Goal: Check status: Check status

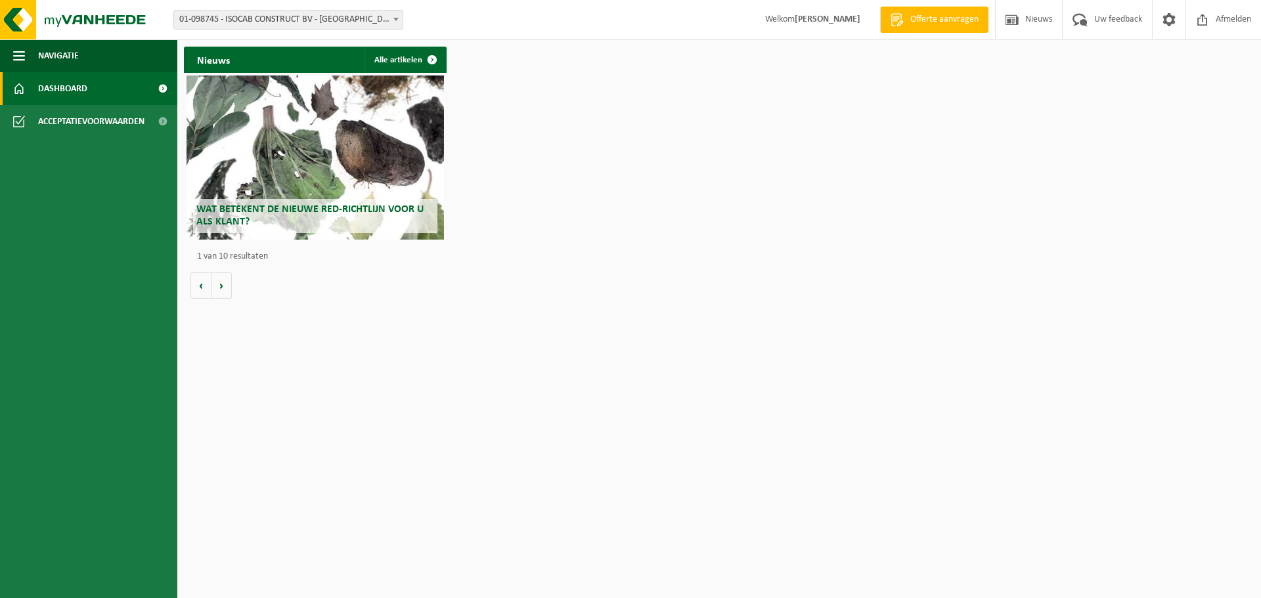
click at [135, 84] on link "Dashboard" at bounding box center [88, 88] width 177 height 33
click at [339, 6] on div "Vestiging: 01-098745 - ISOCAB CONSTRUCT BV - BAVIKHOVE 10-777697 - ISOCAB CONST…" at bounding box center [630, 20] width 1261 height 40
click at [338, 14] on span "01-098745 - ISOCAB CONSTRUCT BV - [GEOGRAPHIC_DATA]" at bounding box center [288, 20] width 228 height 18
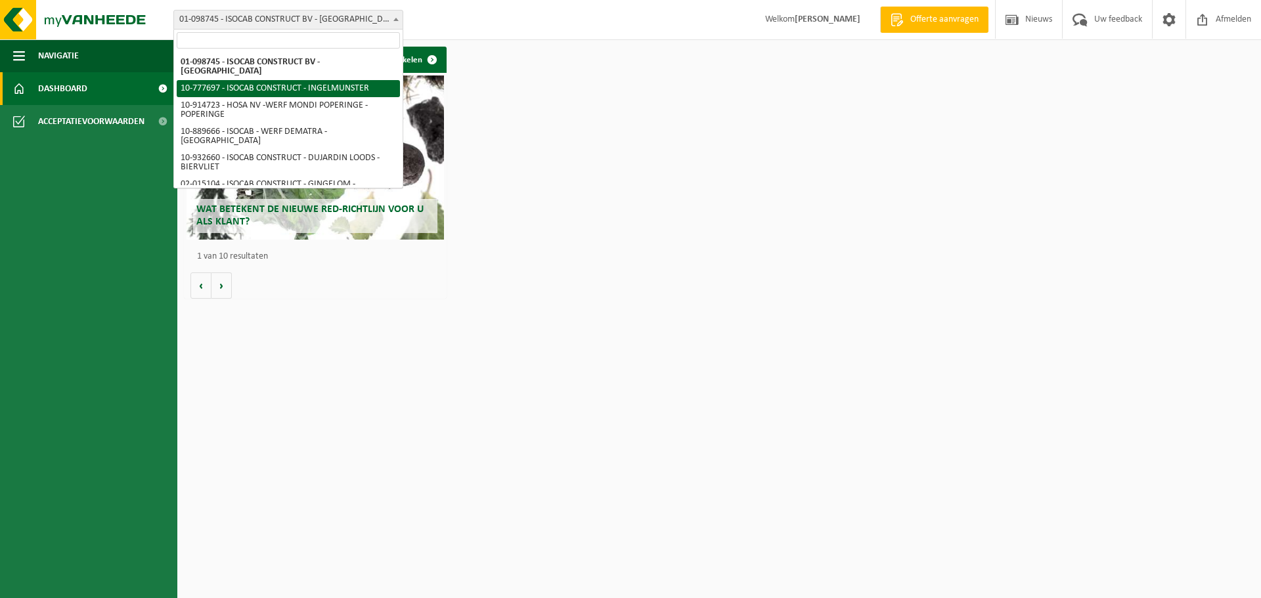
select select "24712"
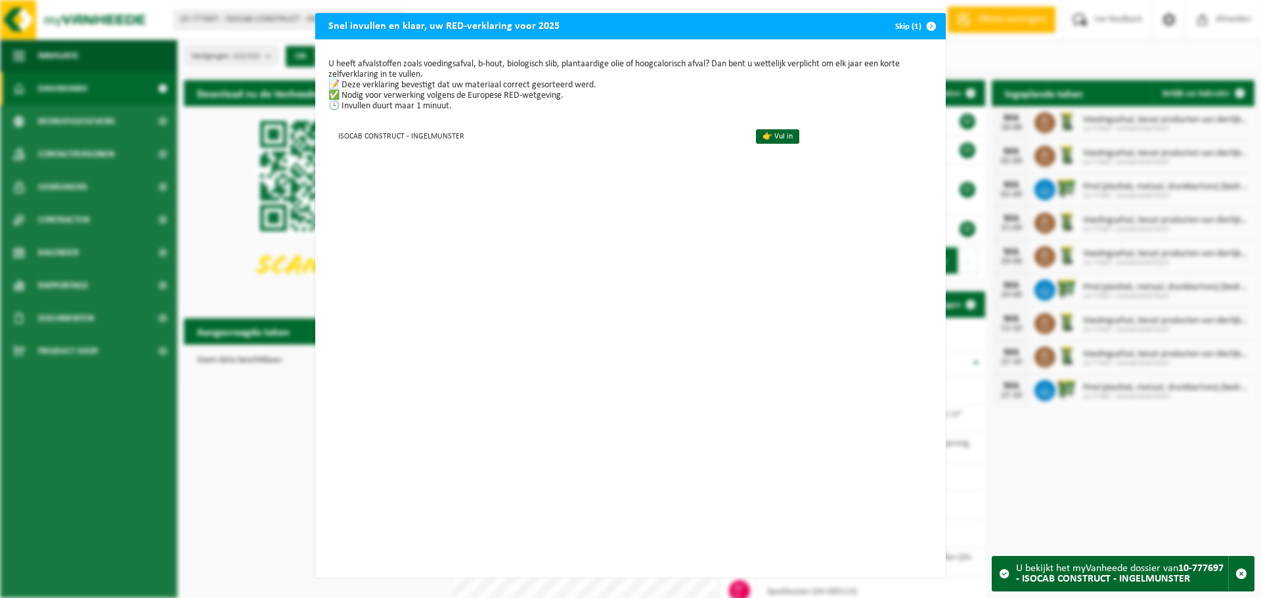
click at [918, 33] on span "button" at bounding box center [931, 26] width 26 height 26
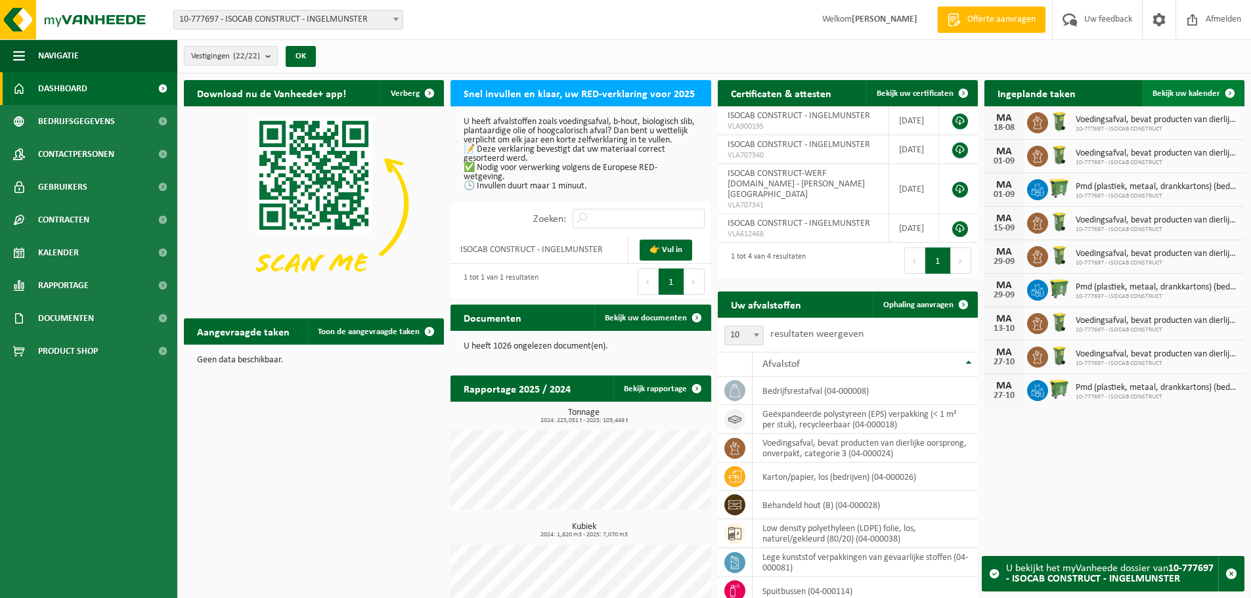
click at [1206, 97] on span "Bekijk uw kalender" at bounding box center [1186, 93] width 68 height 9
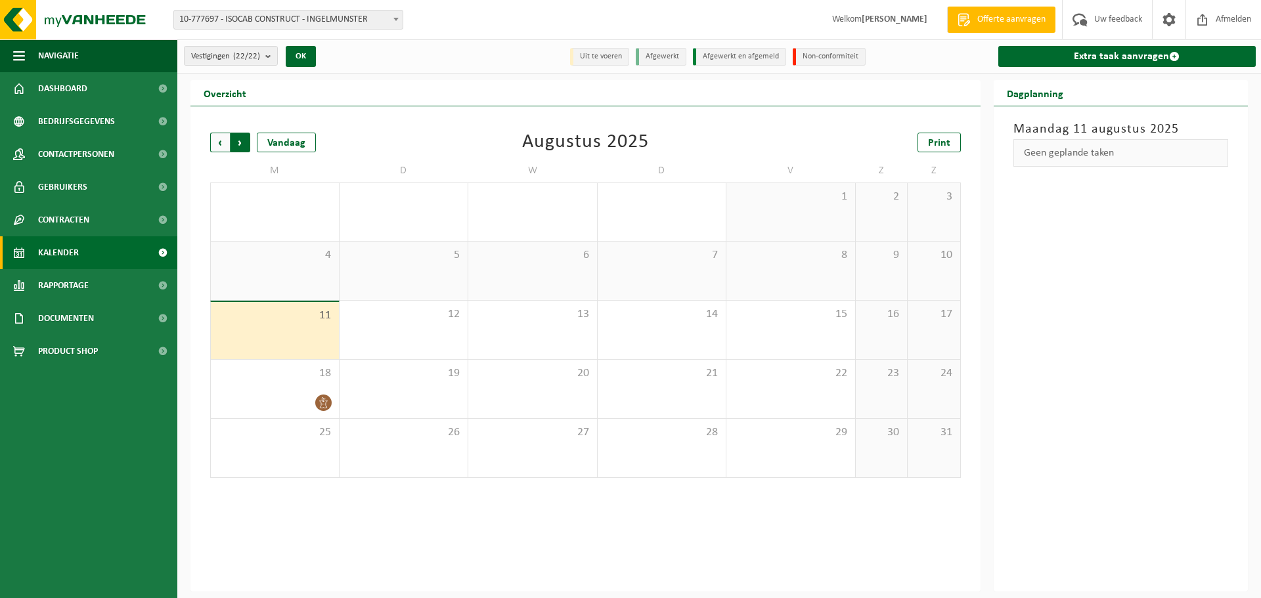
click at [223, 142] on span "Vorige" at bounding box center [220, 143] width 20 height 20
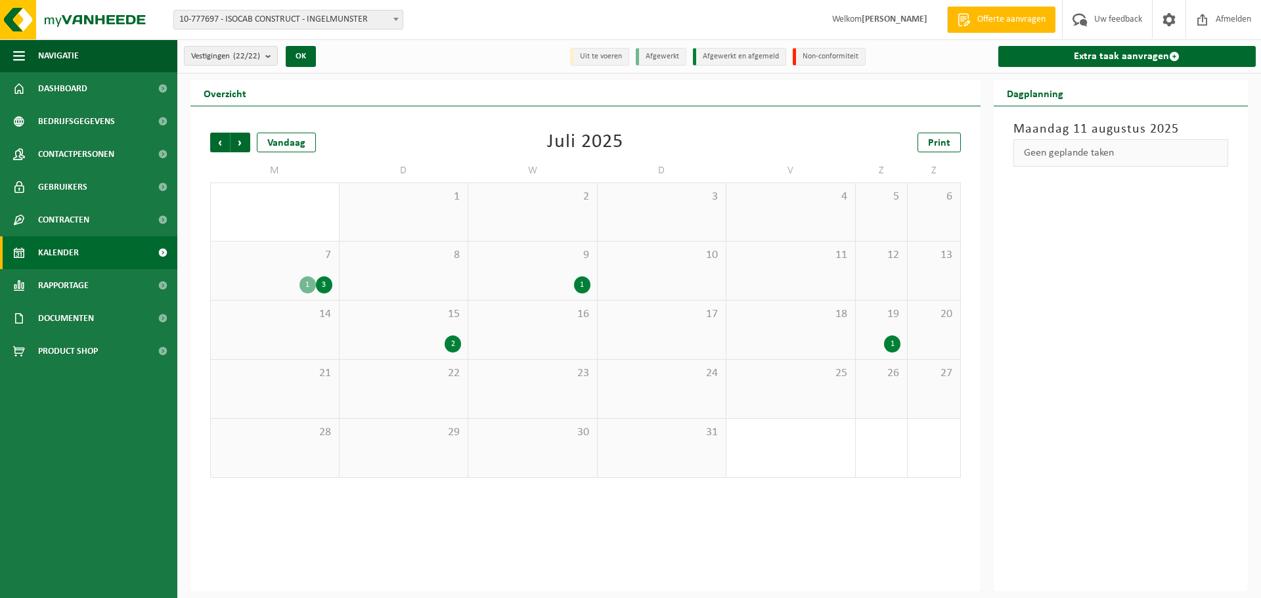
click at [403, 336] on div "2" at bounding box center [404, 343] width 116 height 17
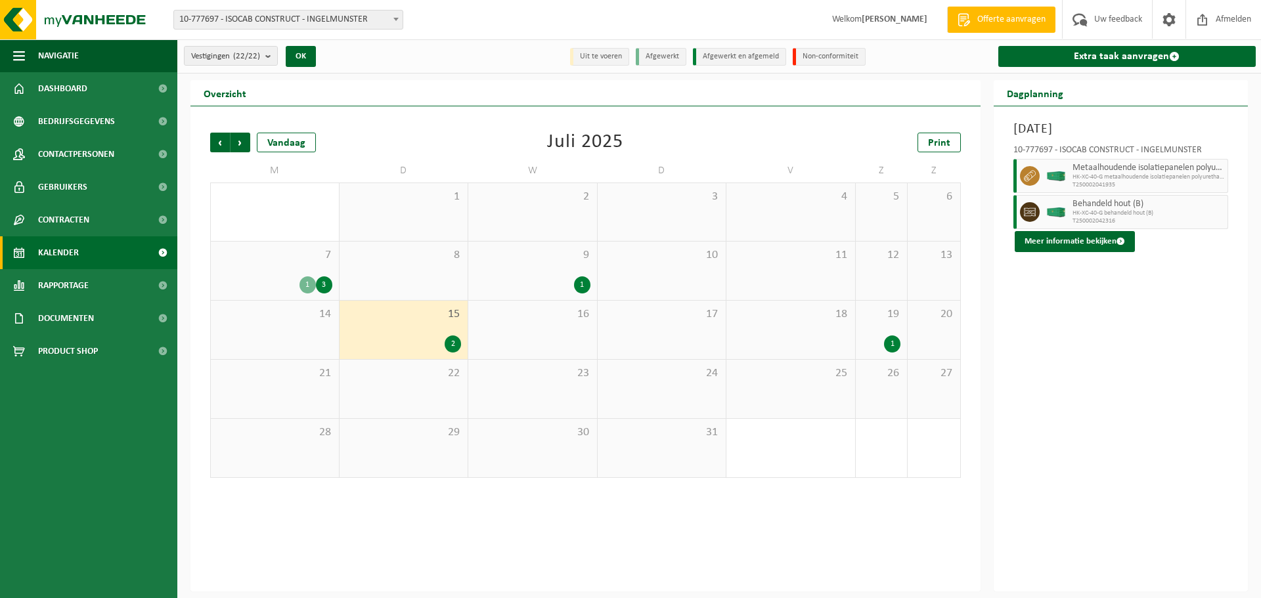
click at [879, 332] on div "19 1" at bounding box center [881, 330] width 52 height 58
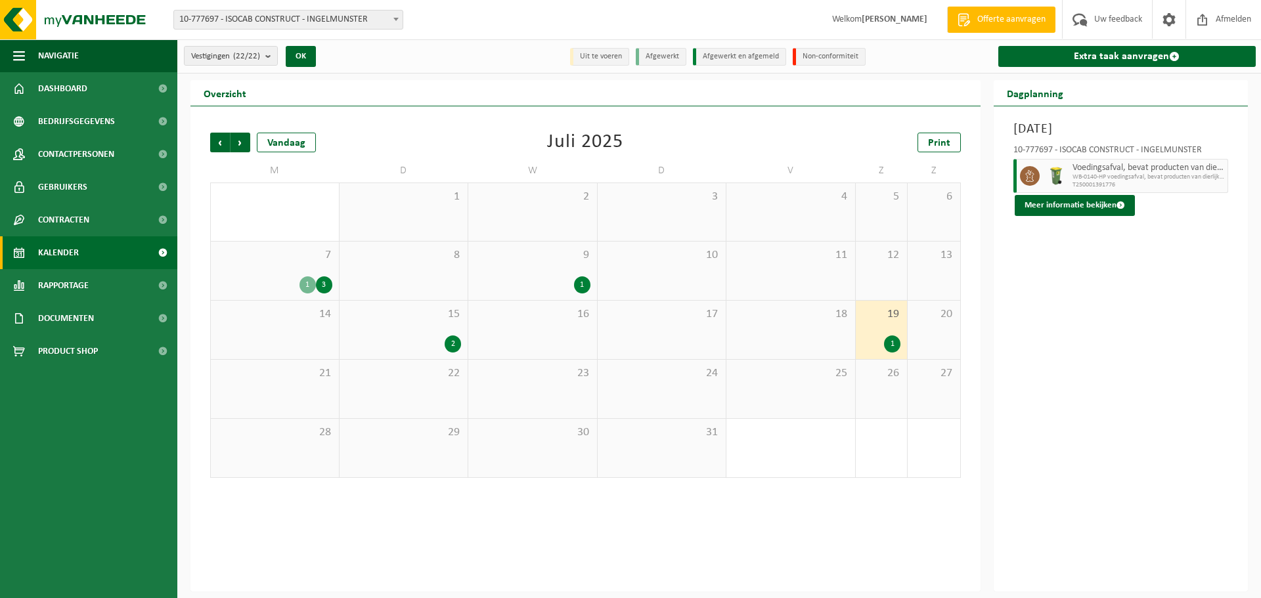
click at [302, 389] on div "21" at bounding box center [275, 389] width 128 height 58
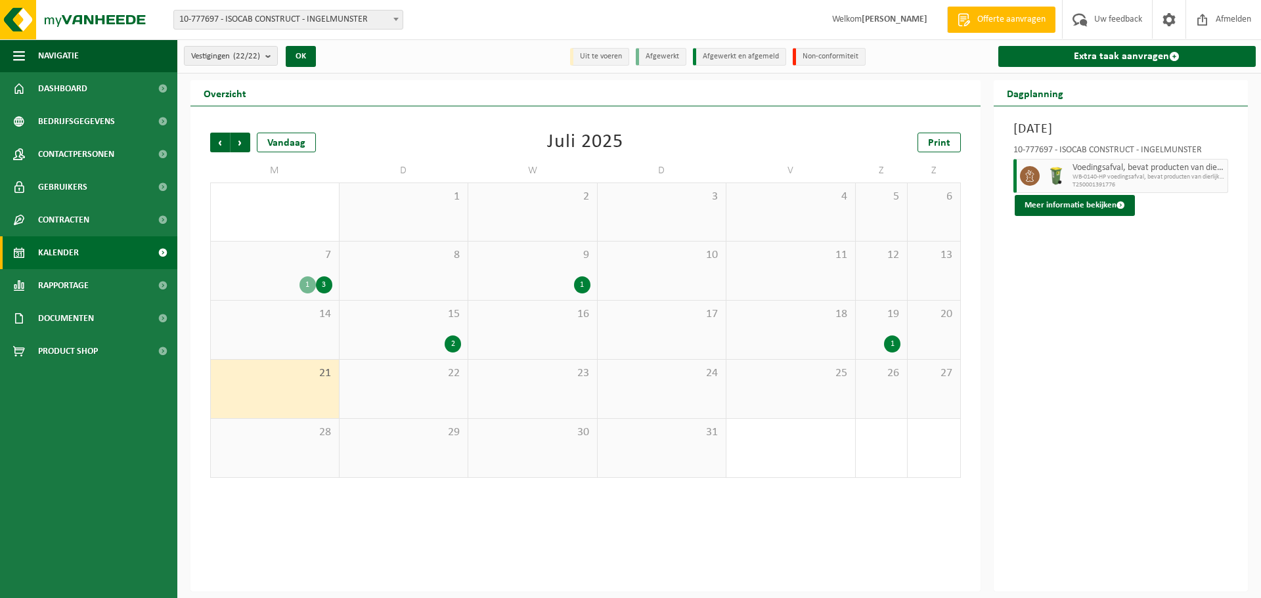
click at [282, 434] on span "28" at bounding box center [274, 432] width 115 height 14
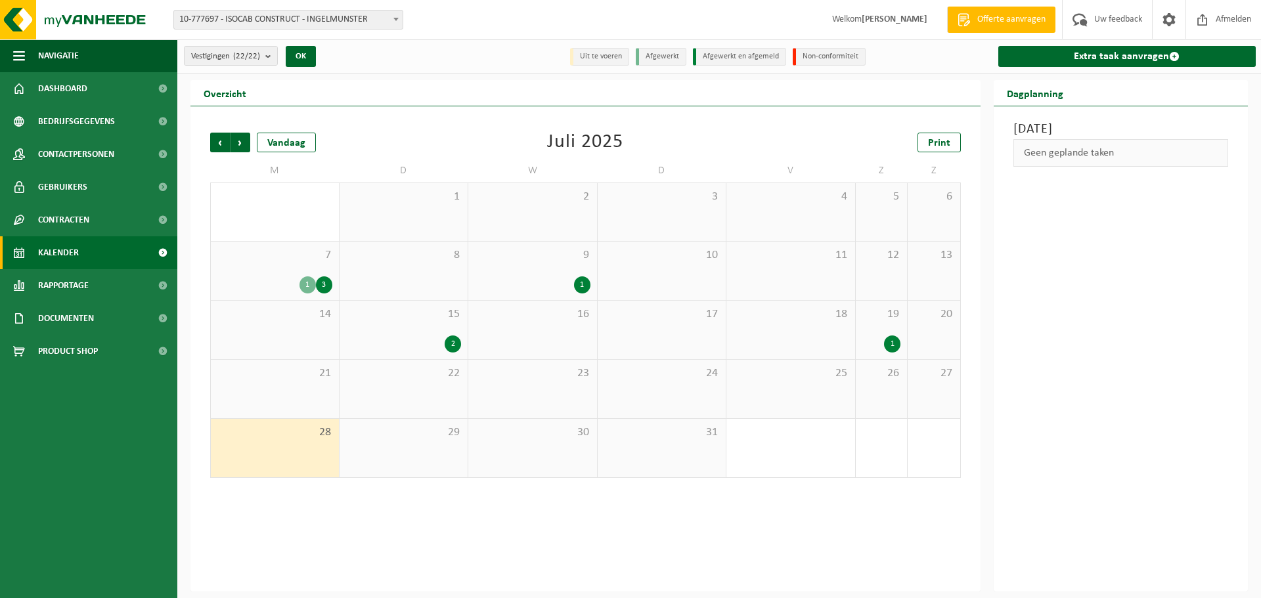
click at [557, 440] on div "30" at bounding box center [532, 448] width 129 height 58
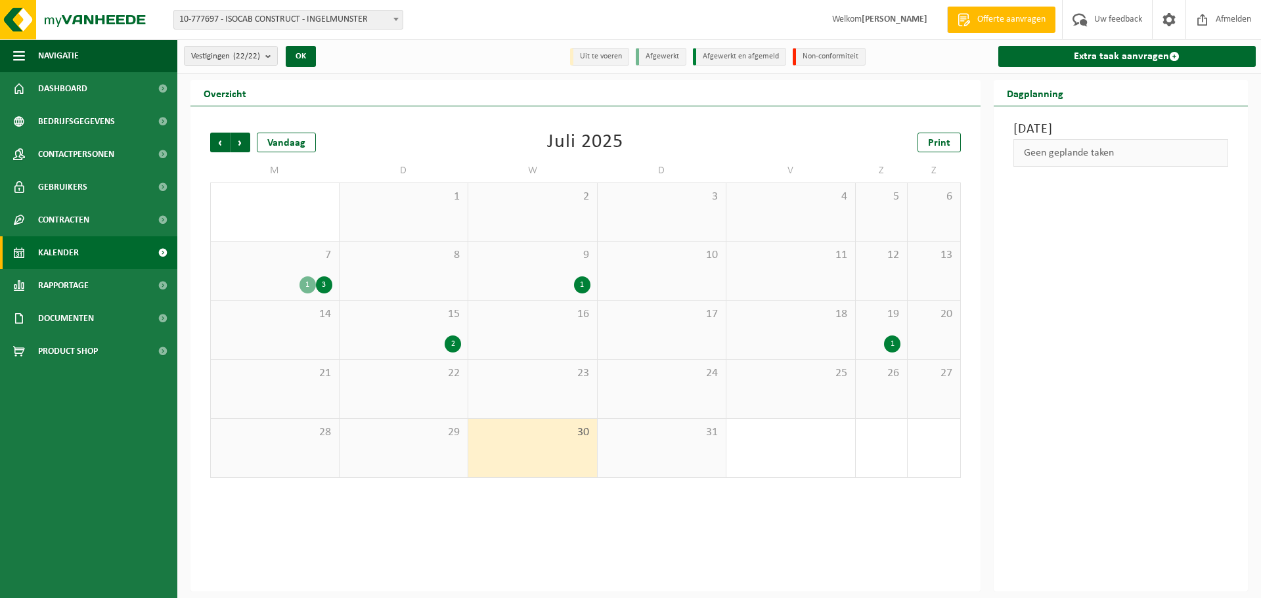
click at [776, 460] on div "1" at bounding box center [790, 448] width 129 height 58
click at [847, 404] on div "25" at bounding box center [790, 389] width 129 height 58
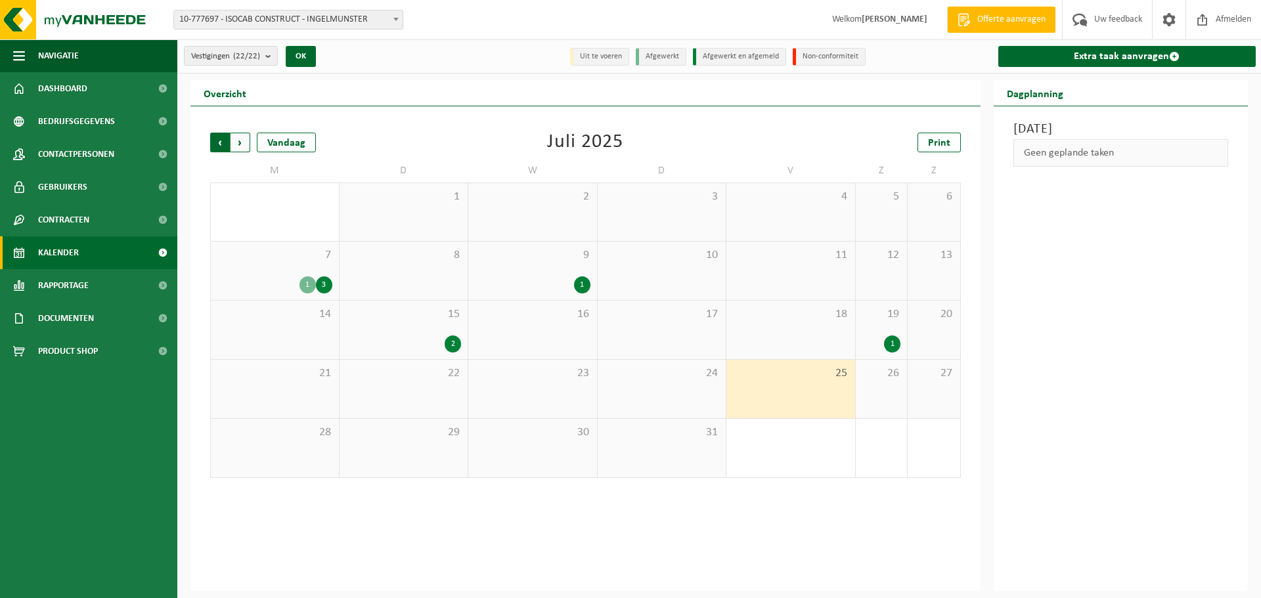
click at [233, 138] on span "Volgende" at bounding box center [240, 143] width 20 height 20
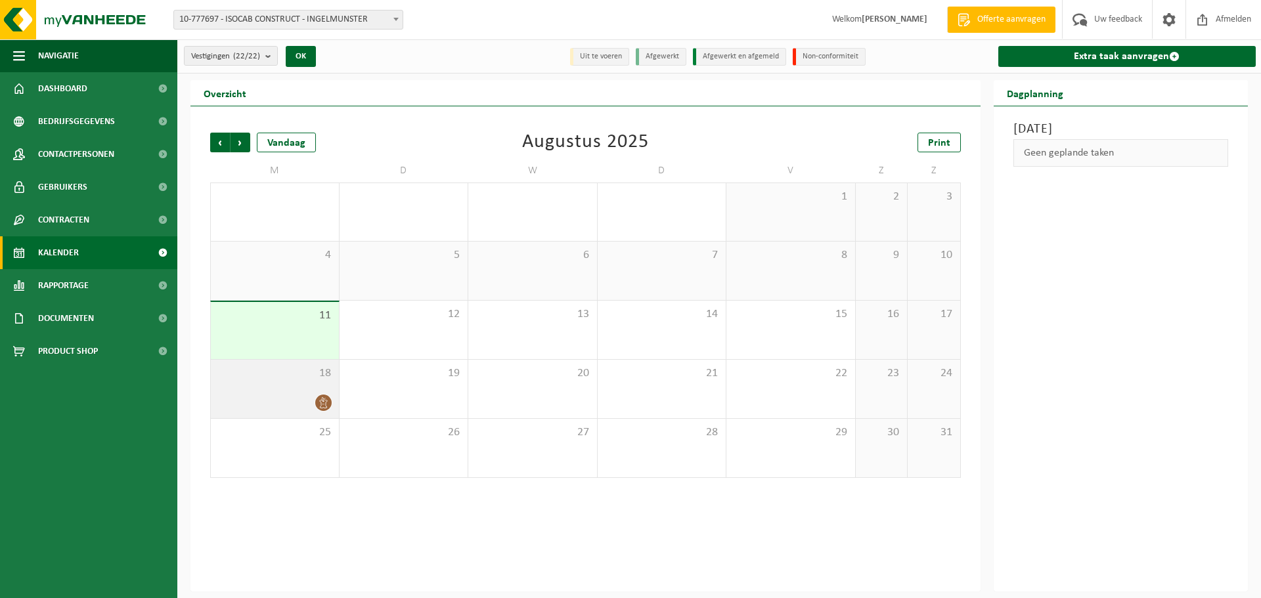
click at [304, 384] on div "18" at bounding box center [275, 389] width 128 height 58
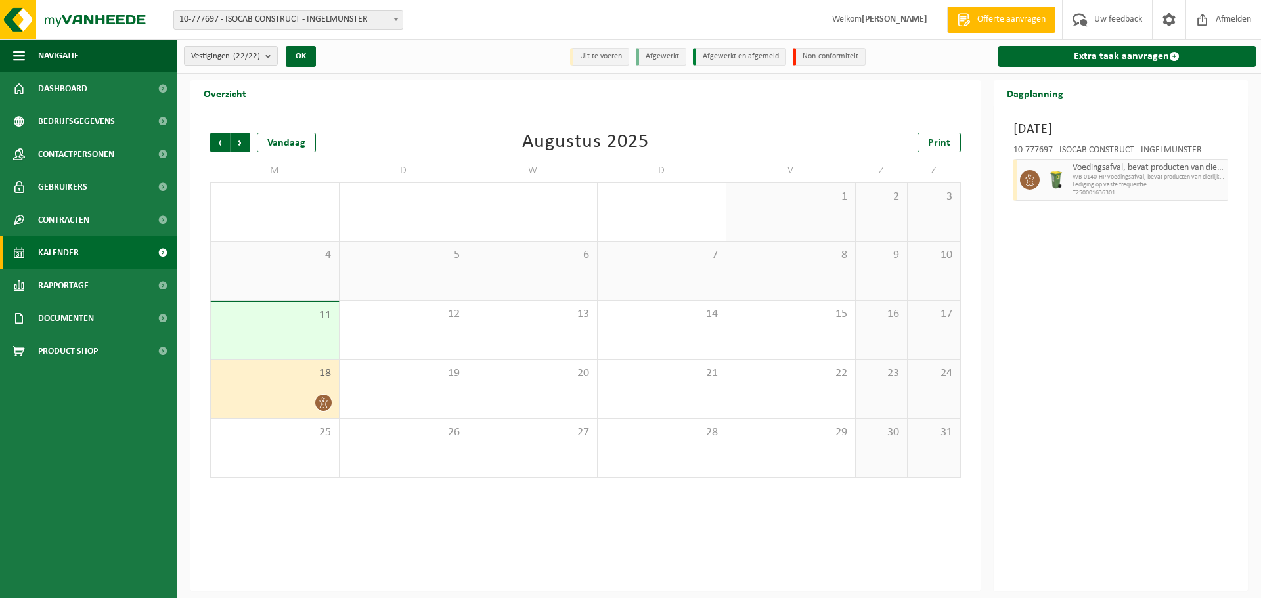
click at [307, 328] on div "11" at bounding box center [275, 330] width 128 height 57
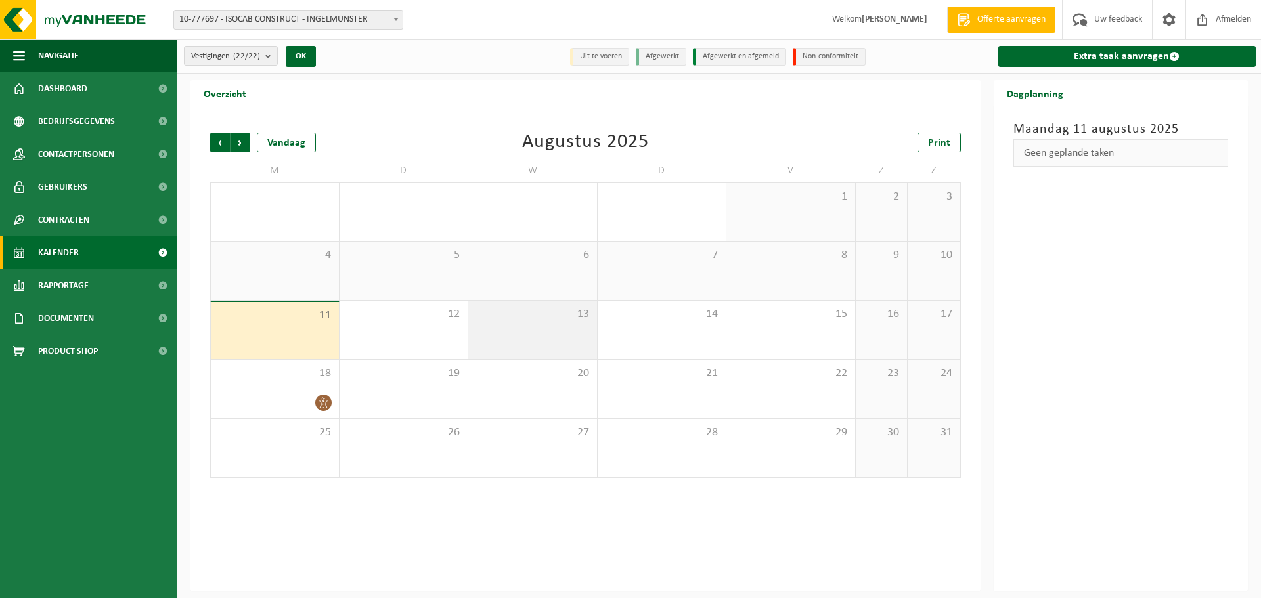
click at [569, 321] on div "13" at bounding box center [532, 330] width 129 height 58
